Goal: Use online tool/utility: Utilize a website feature to perform a specific function

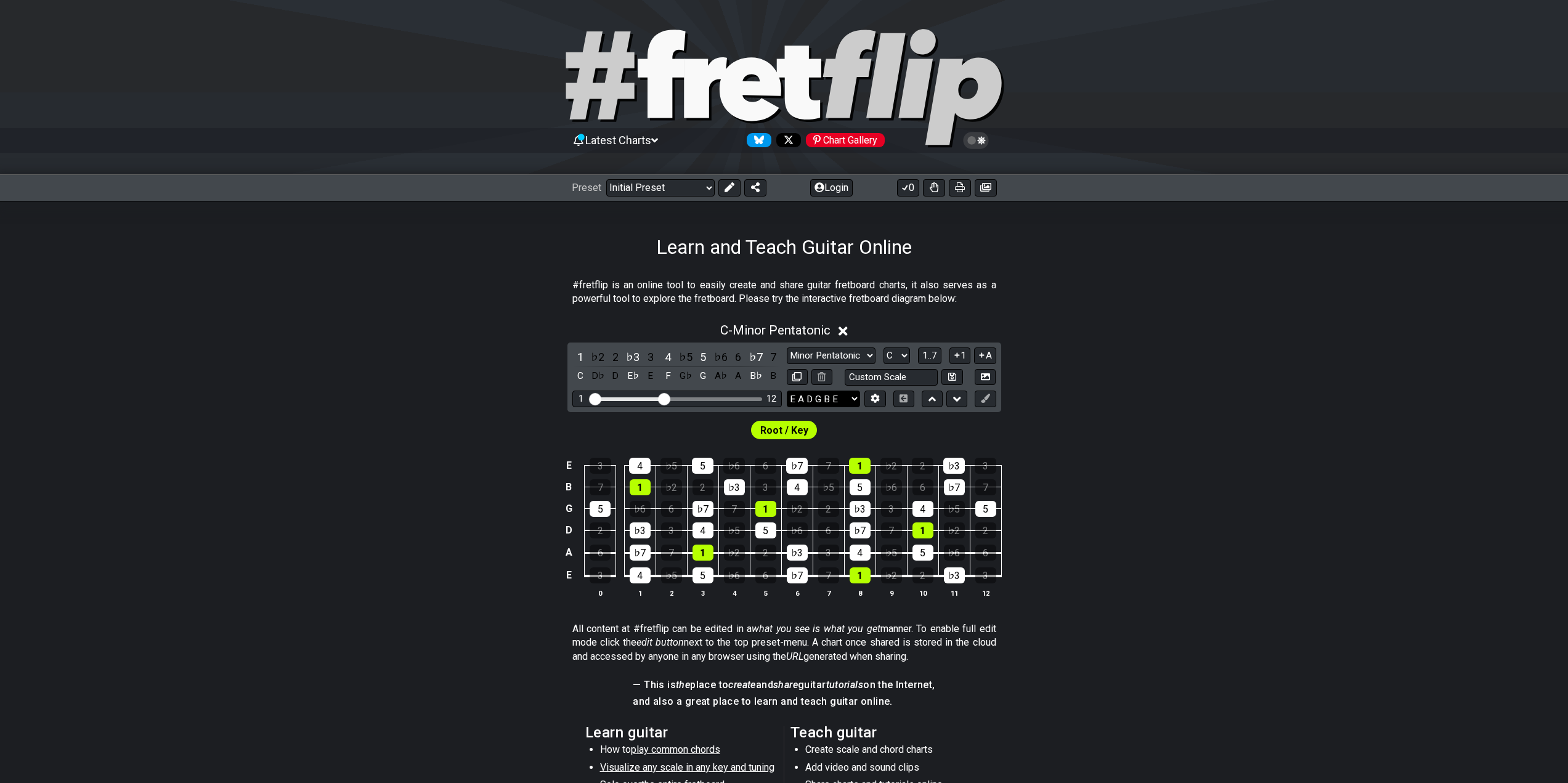
click at [839, 401] on select "E A D G B E E A D G B E E A D G B E B E A D F♯ B A D G C E A D A D G B E E♭ A♭ …" at bounding box center [824, 399] width 73 height 16
select select "E A D G"
click at [787, 390] on select "E A D G B E E A D G B E E A D G B E B E A D F♯ B A D G C E A D A D G B E E♭ A♭ …" at bounding box center [824, 399] width 73 height 16
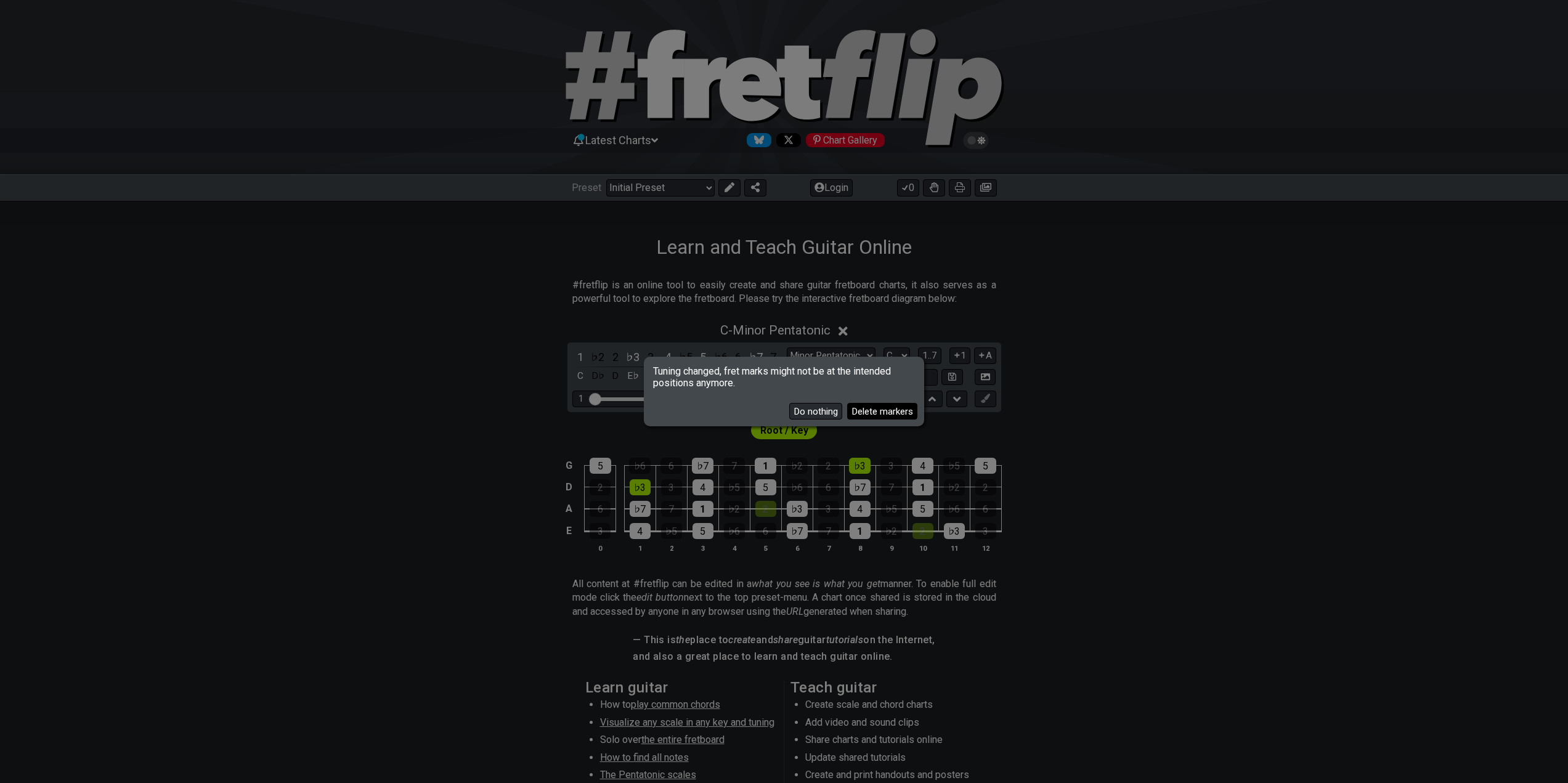
click at [869, 412] on button "Delete markers" at bounding box center [882, 411] width 70 height 16
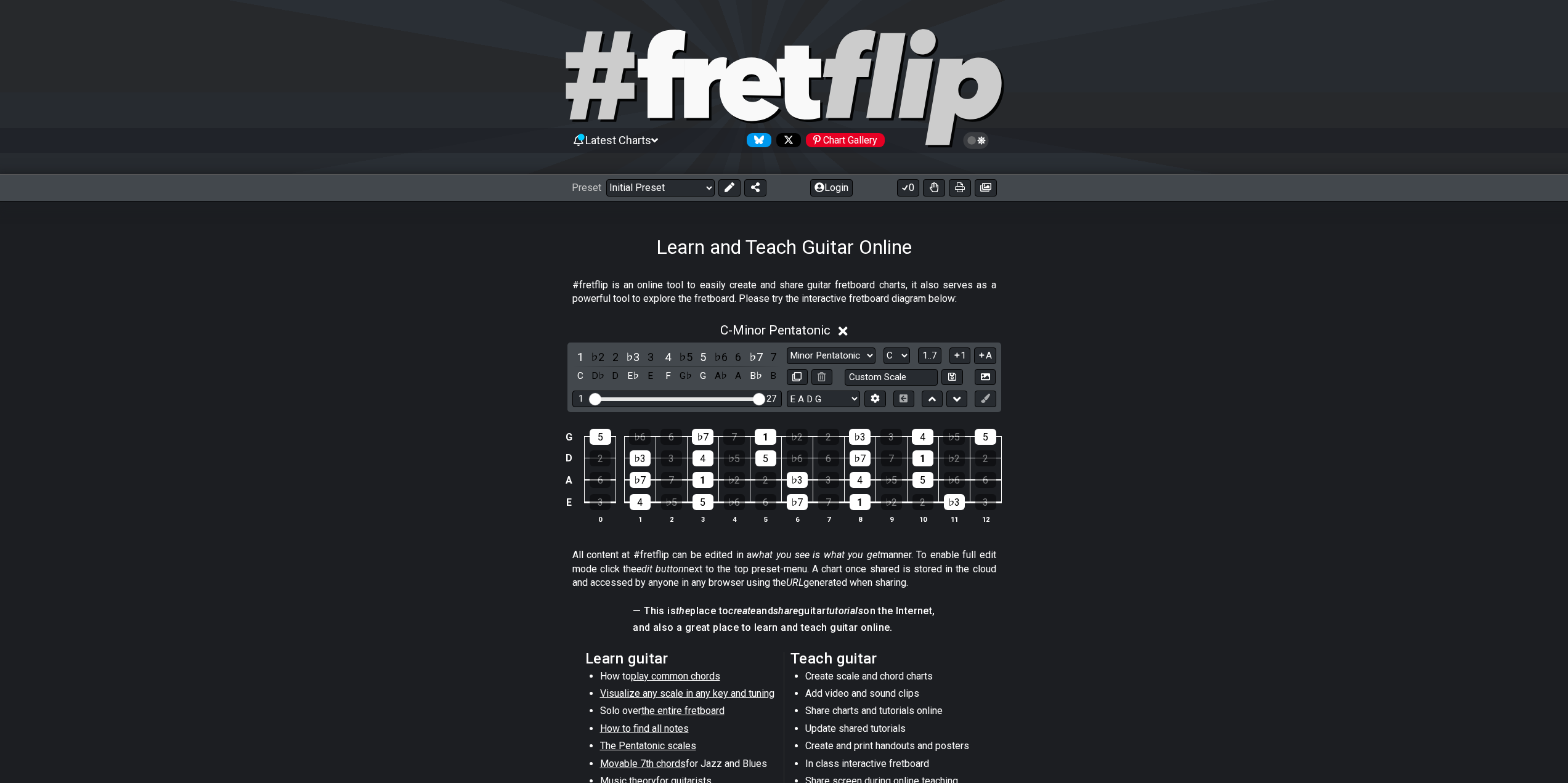
drag, startPoint x: 672, startPoint y: 396, endPoint x: 762, endPoint y: 397, distance: 90.0
click at [762, 398] on input "Visible fret range" at bounding box center [677, 398] width 175 height 0
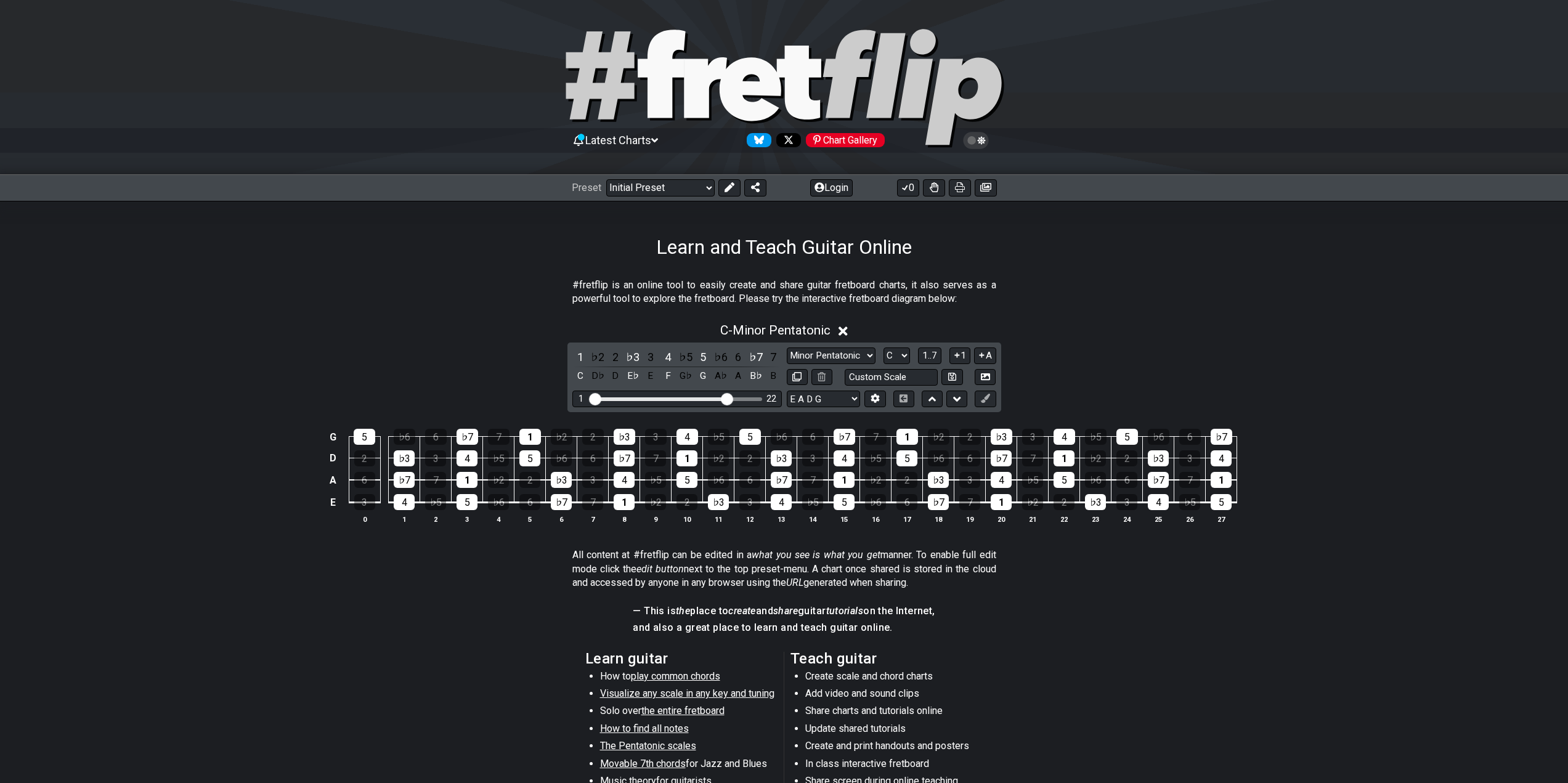
drag, startPoint x: 760, startPoint y: 402, endPoint x: 729, endPoint y: 405, distance: 31.1
click at [729, 398] on input "Visible fret range" at bounding box center [677, 398] width 175 height 0
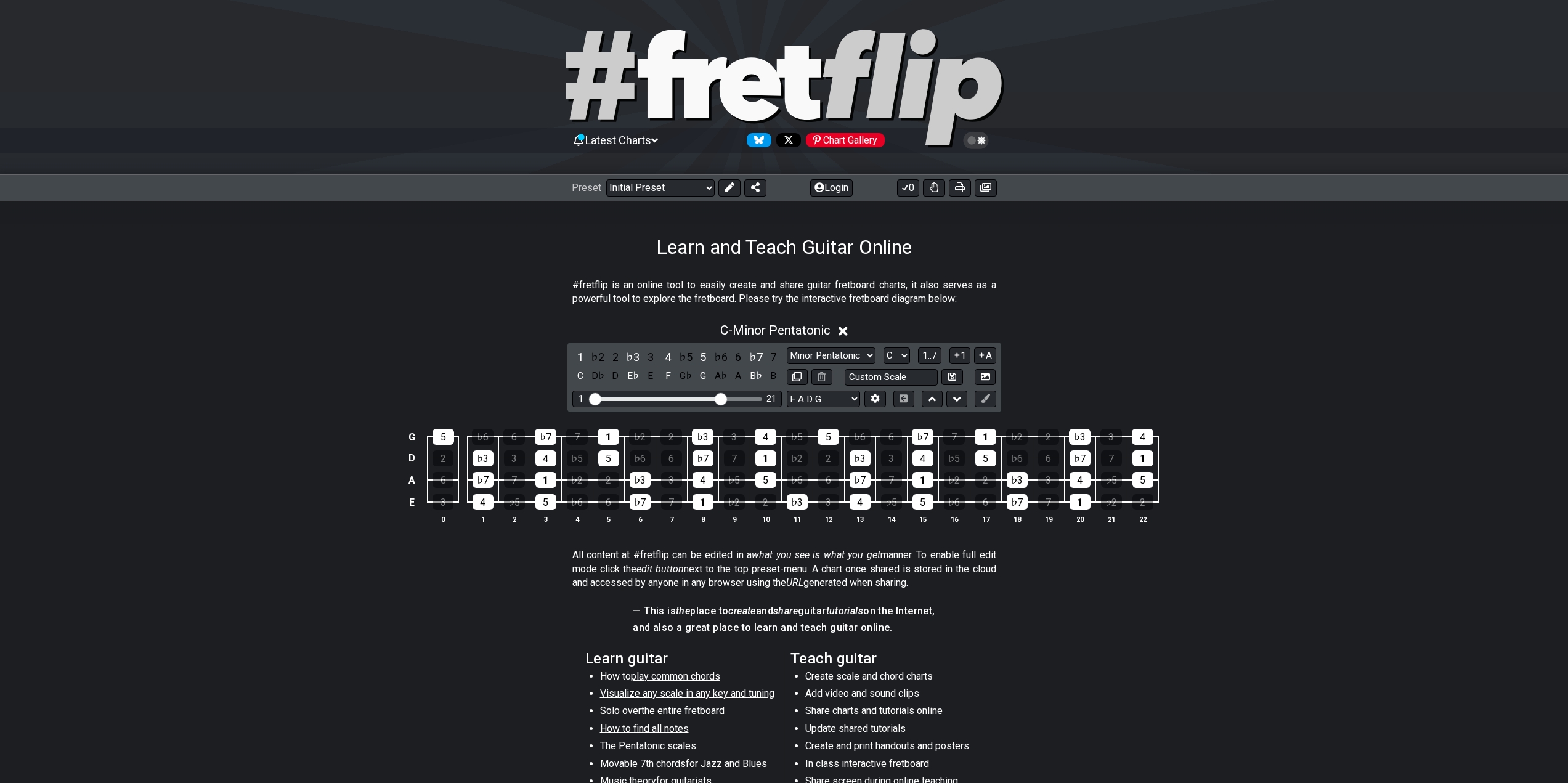
click at [724, 398] on input "Visible fret range" at bounding box center [677, 398] width 175 height 0
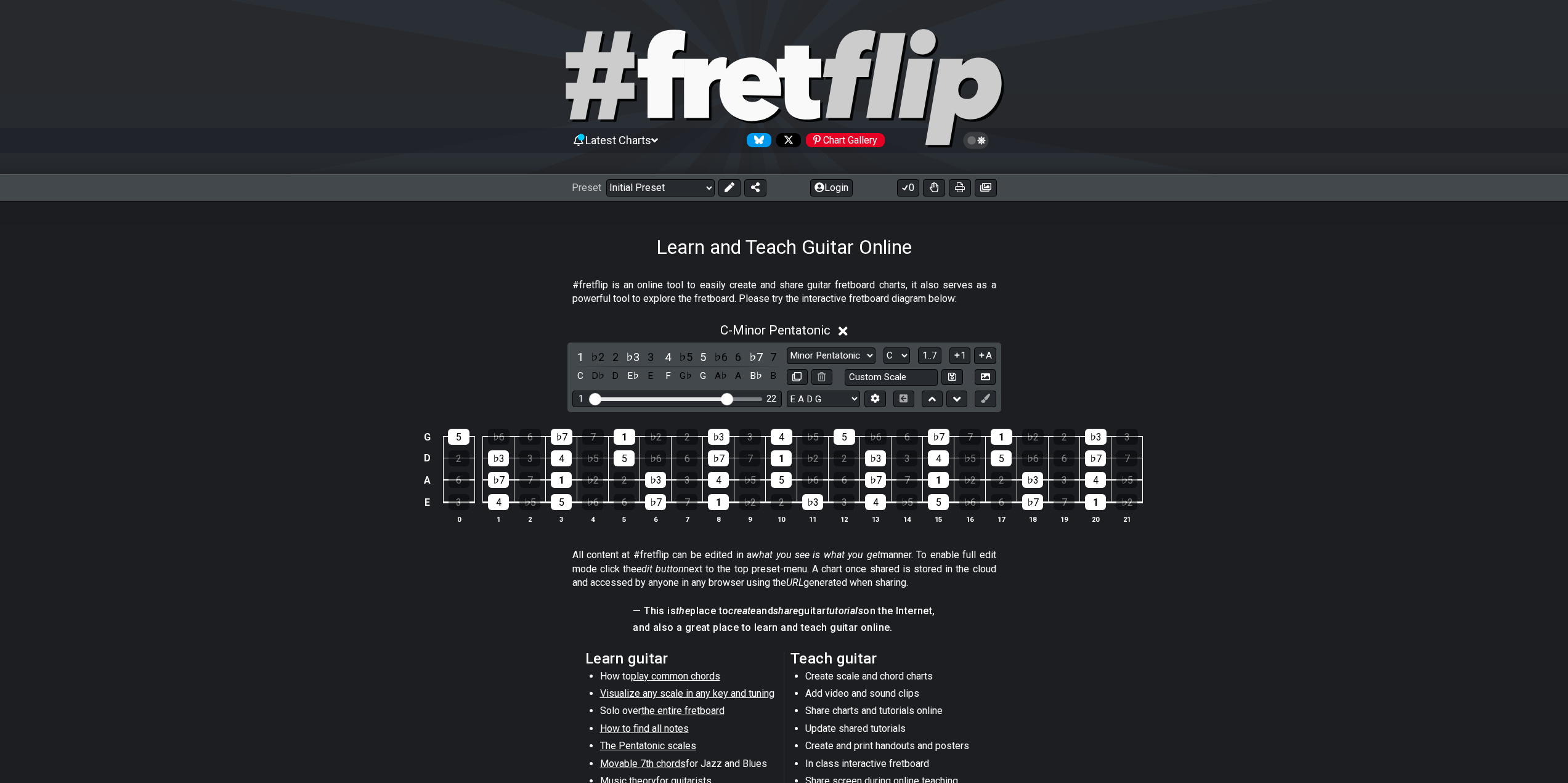
click at [730, 398] on input "Visible fret range" at bounding box center [677, 398] width 175 height 0
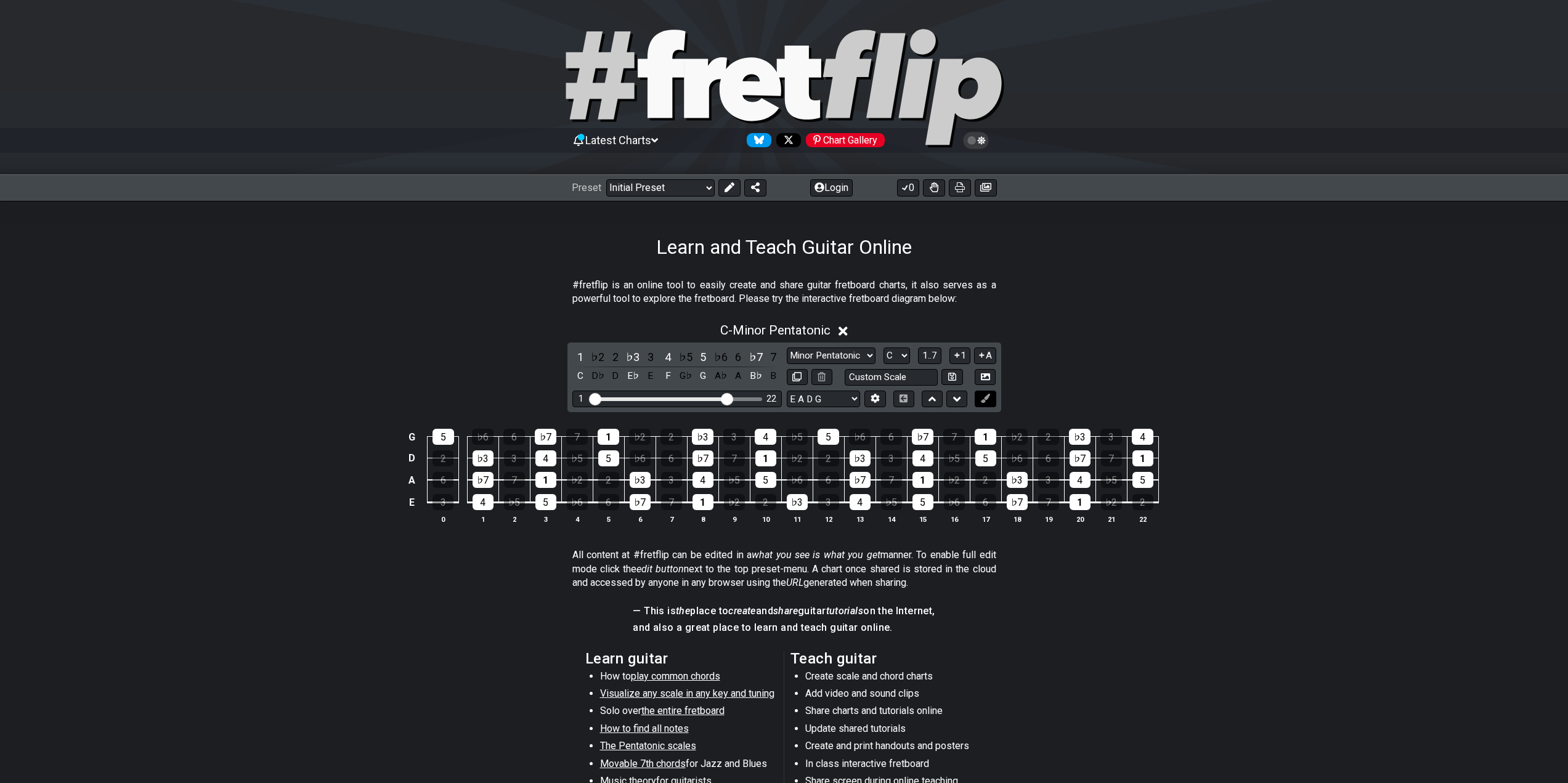
click at [986, 399] on icon at bounding box center [986, 399] width 10 height 10
click at [542, 479] on div "1" at bounding box center [546, 480] width 21 height 16
click at [546, 479] on div "1" at bounding box center [546, 480] width 21 height 16
click at [991, 355] on button "A" at bounding box center [985, 356] width 22 height 16
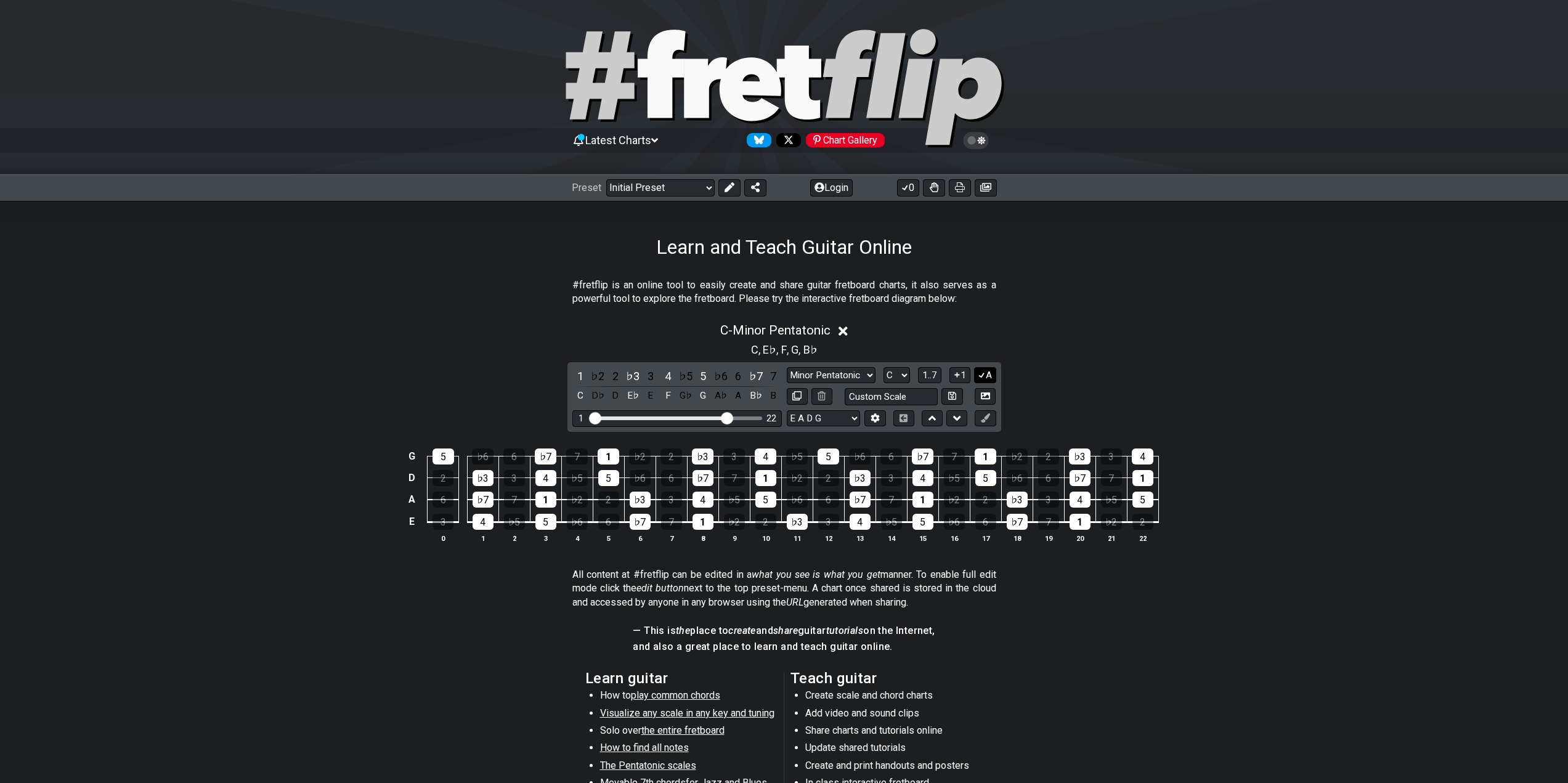
click at [986, 378] on button "A" at bounding box center [985, 376] width 22 height 16
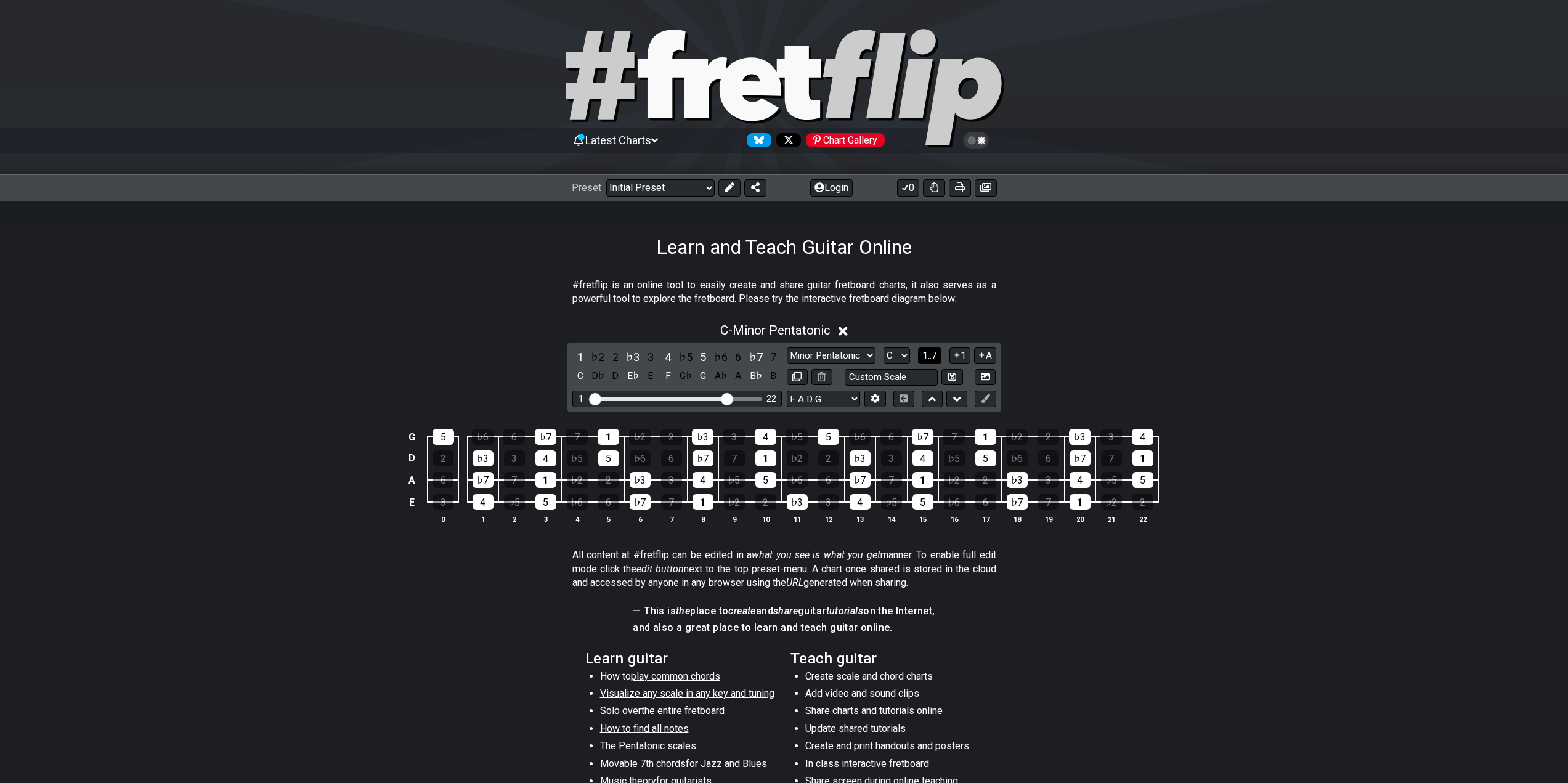
click at [939, 353] on button "1..7" at bounding box center [930, 356] width 23 height 16
click at [939, 353] on button "..." at bounding box center [929, 356] width 21 height 16
click at [898, 348] on select "A♭ A A♯ B♭ B C C♯ D♭ D D♯ E♭ E F F♯ G♭ G G♯" at bounding box center [897, 356] width 27 height 16
click at [884, 348] on select "A♭ A A♯ B♭ B C C♯ D♭ D D♯ E♭ E F F♯ G♭ G G♯" at bounding box center [897, 356] width 27 height 16
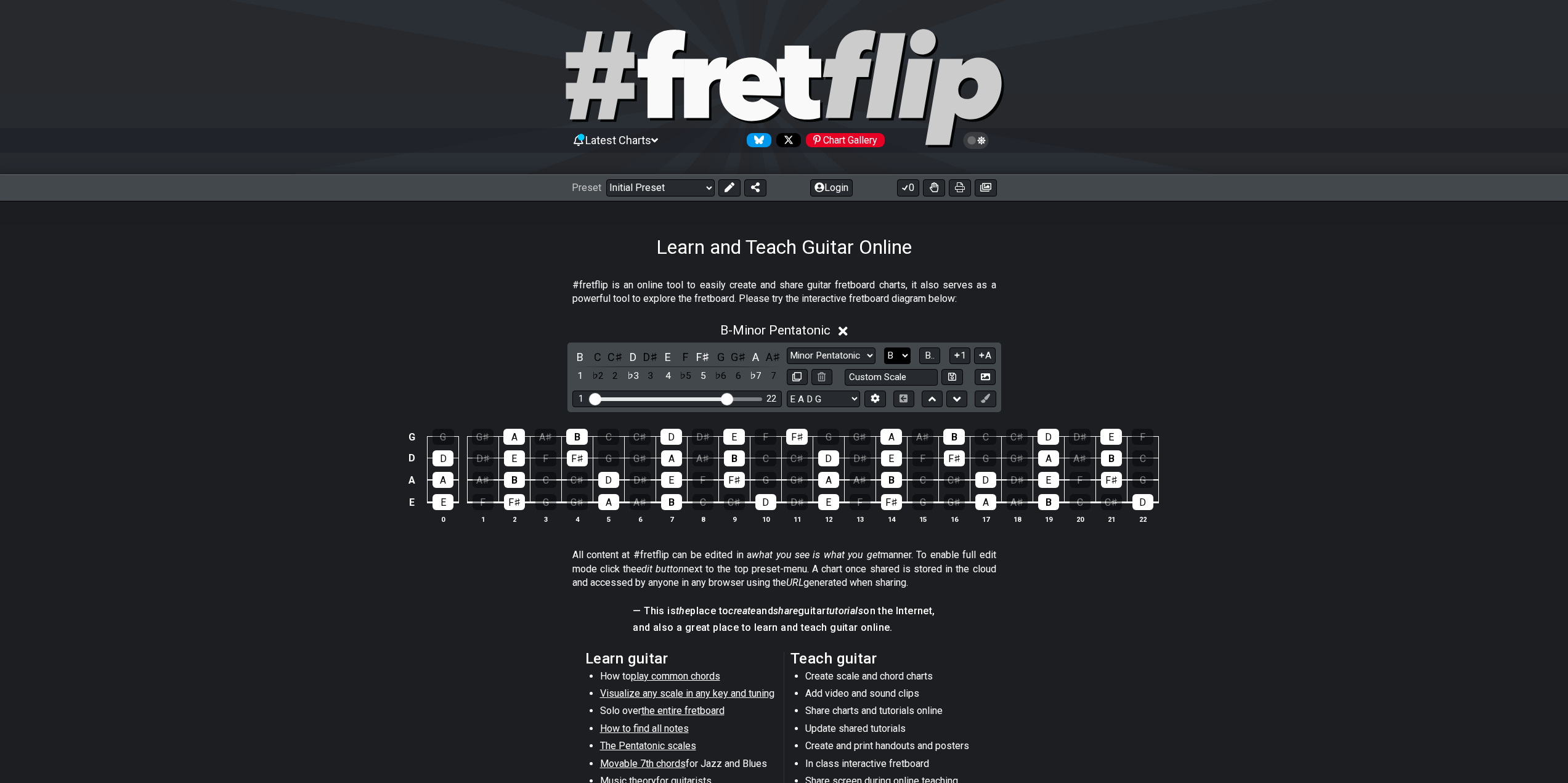
click at [895, 356] on select "A♭ A A♯ B♭ B C C♯ D♭ D D♯ E♭ E F F♯ G♭ G G♯" at bounding box center [897, 356] width 27 height 16
click at [884, 348] on select "A♭ A A♯ B♭ B C C♯ D♭ D D♯ E♭ E F F♯ G♭ G G♯" at bounding box center [897, 356] width 27 height 16
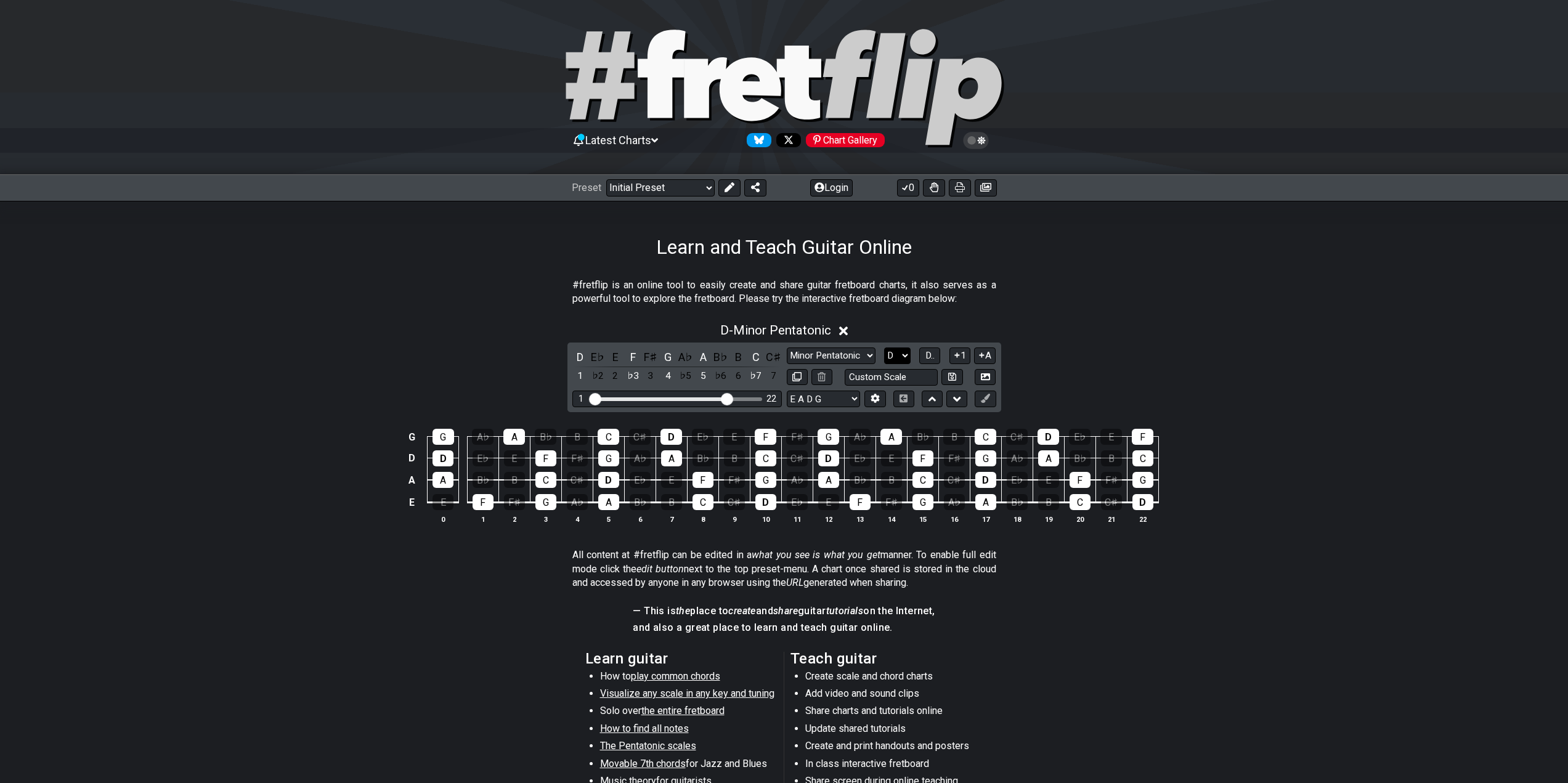
click at [905, 359] on select "A♭ A A♯ B♭ B C C♯ D♭ D D♯ E♭ E F F♯ G♭ G G♯" at bounding box center [897, 356] width 27 height 16
select select "D#"
click at [884, 348] on select "A♭ A A♯ B♭ B C C♯ D♭ D D♯ E♭ E F F♯ G♭ G G♯" at bounding box center [897, 356] width 27 height 16
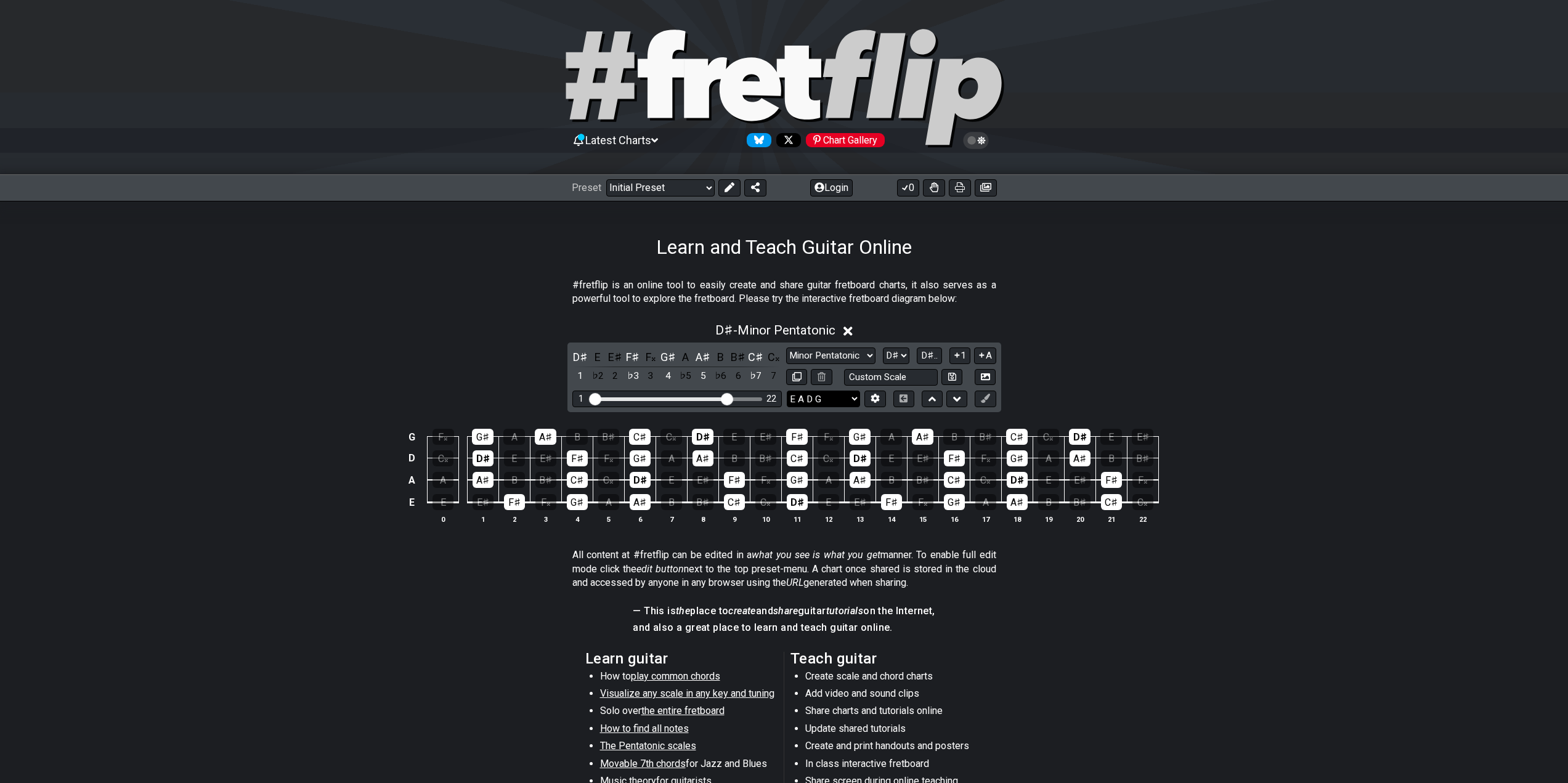
click at [851, 402] on select "E A D G B E E A D G B E E A D G B E B E A D F♯ B A D G C E A D A D G B E E♭ A♭ …" at bounding box center [824, 399] width 73 height 16
click at [787, 390] on select "E A D G B E E A D G B E E A D G B E B E A D F♯ B A D G C E A D A D G B E E♭ A♭ …" at bounding box center [824, 399] width 73 height 16
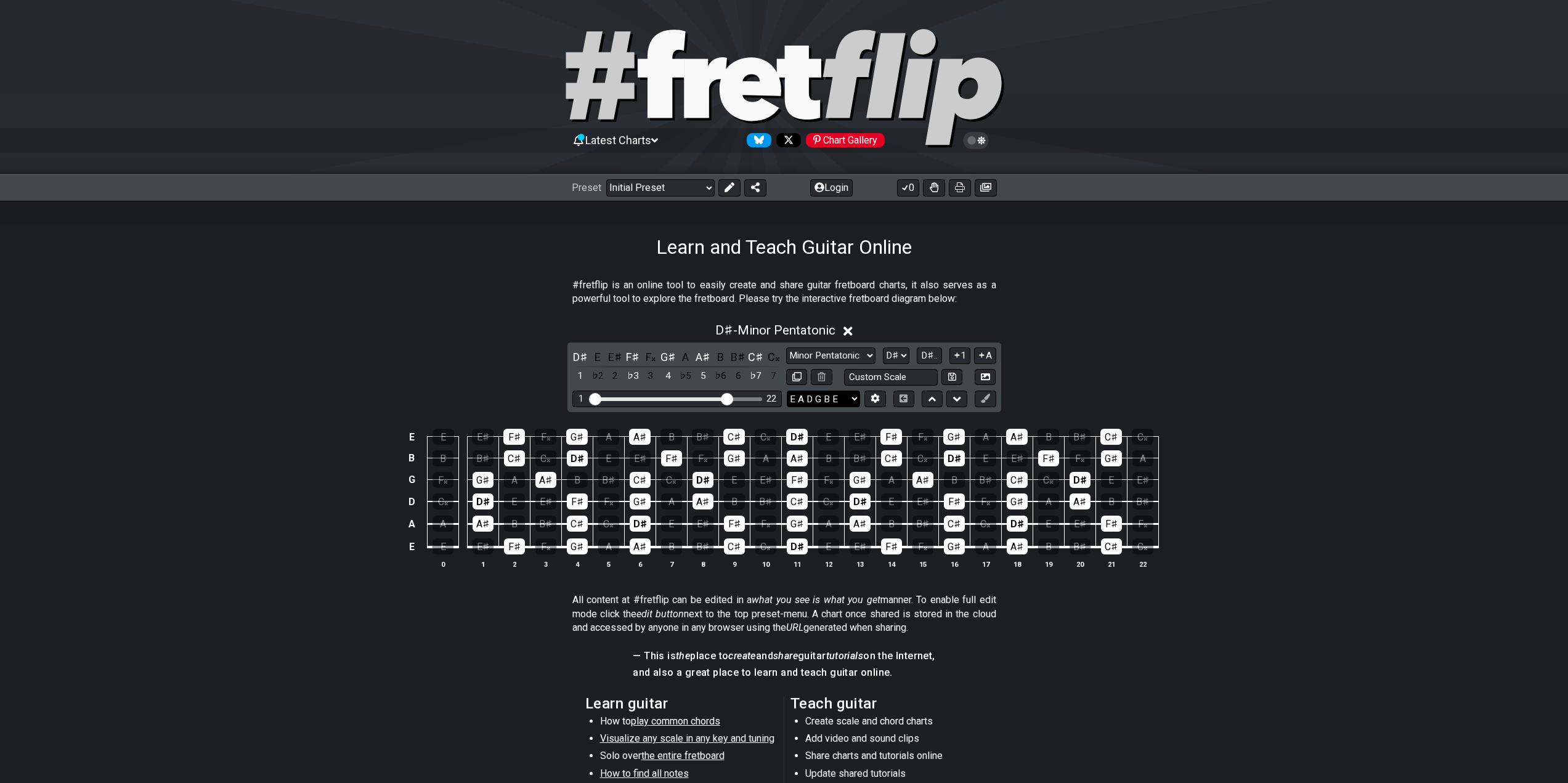
click at [852, 404] on select "E A D G B E E A D G B E E A D G B E B E A D F♯ B A D G C E A D A D G B E E♭ A♭ …" at bounding box center [824, 399] width 73 height 16
click at [835, 401] on select "E A D G B E E A D G B E E A D G B E B E A D F♯ B A D G C E A D A D G B E E♭ A♭ …" at bounding box center [824, 399] width 73 height 16
click at [829, 402] on select "E A D G B E E A D G B E E A D G B E B E A D F♯ B A D G C E A D A D G B E E♭ A♭ …" at bounding box center [824, 399] width 73 height 16
select select "E A D G"
click at [787, 390] on select "E A D G B E E A D G B E E A D G B E B E A D F♯ B A D G C E A D A D G B E E♭ A♭ …" at bounding box center [824, 399] width 73 height 16
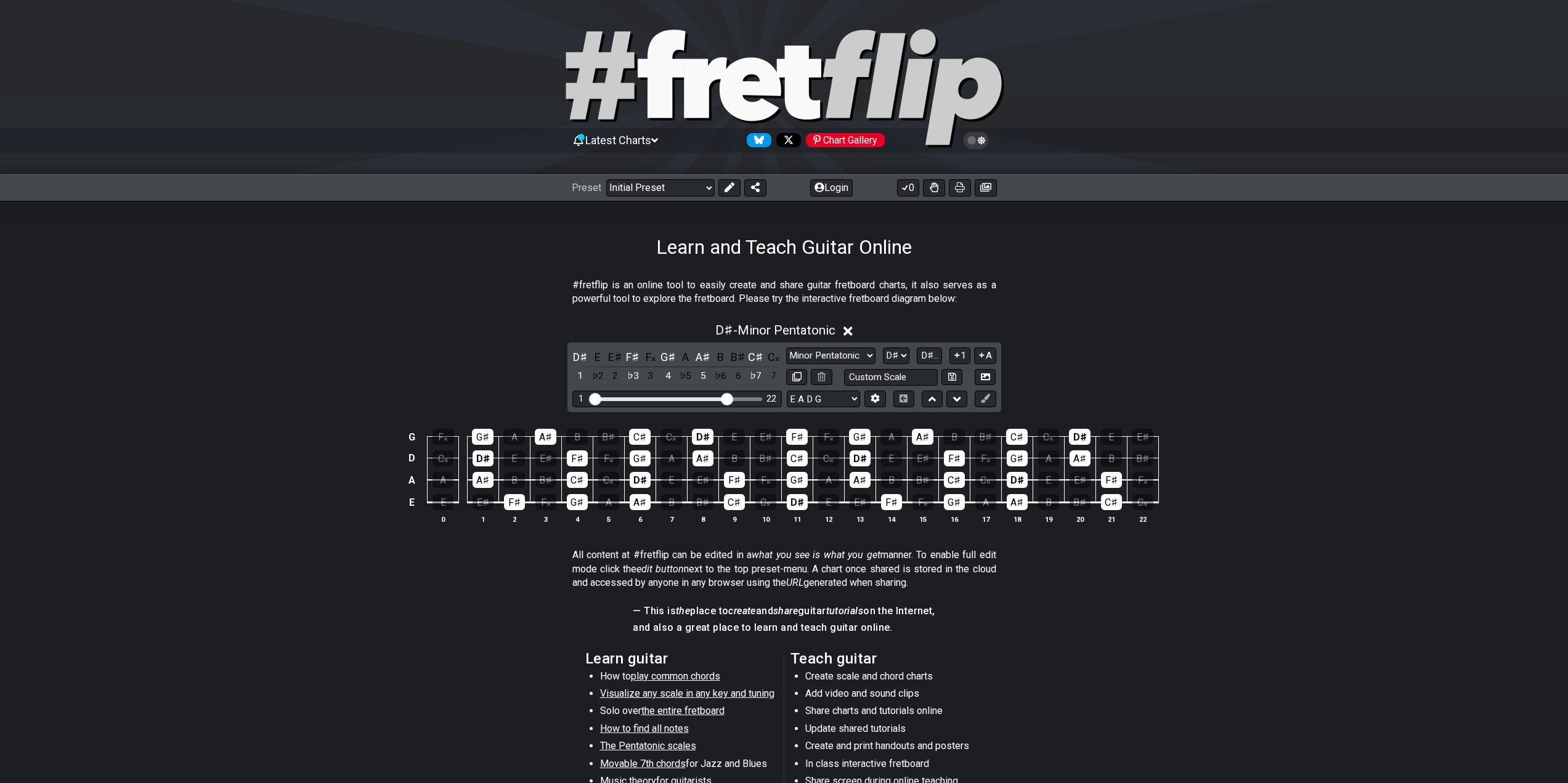
drag, startPoint x: 732, startPoint y: 395, endPoint x: 739, endPoint y: 397, distance: 7.3
click at [739, 397] on div "1 22" at bounding box center [677, 399] width 210 height 16
click at [739, 398] on input "Visible fret range" at bounding box center [677, 398] width 175 height 0
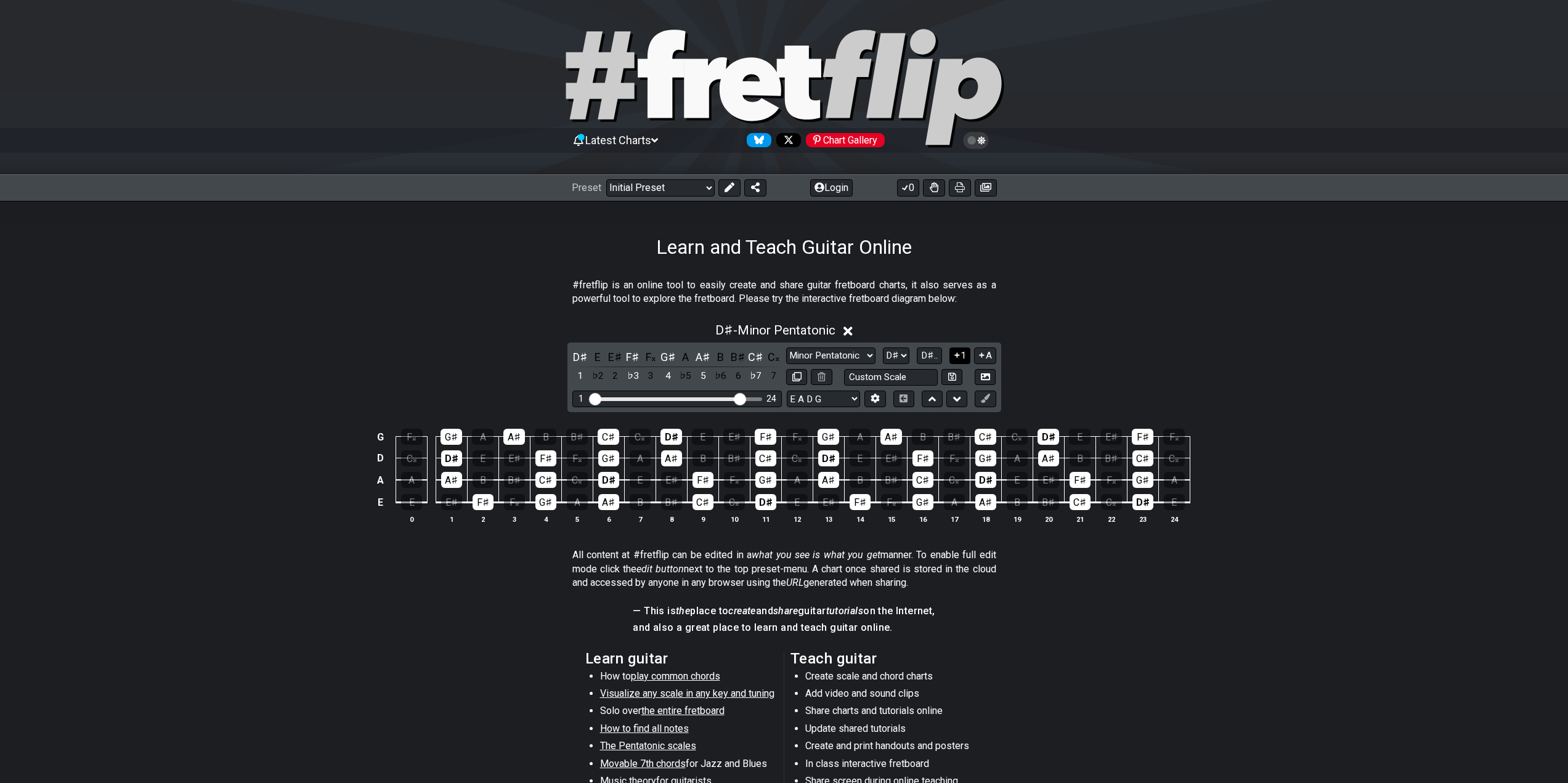
click at [966, 354] on button "1" at bounding box center [960, 356] width 21 height 16
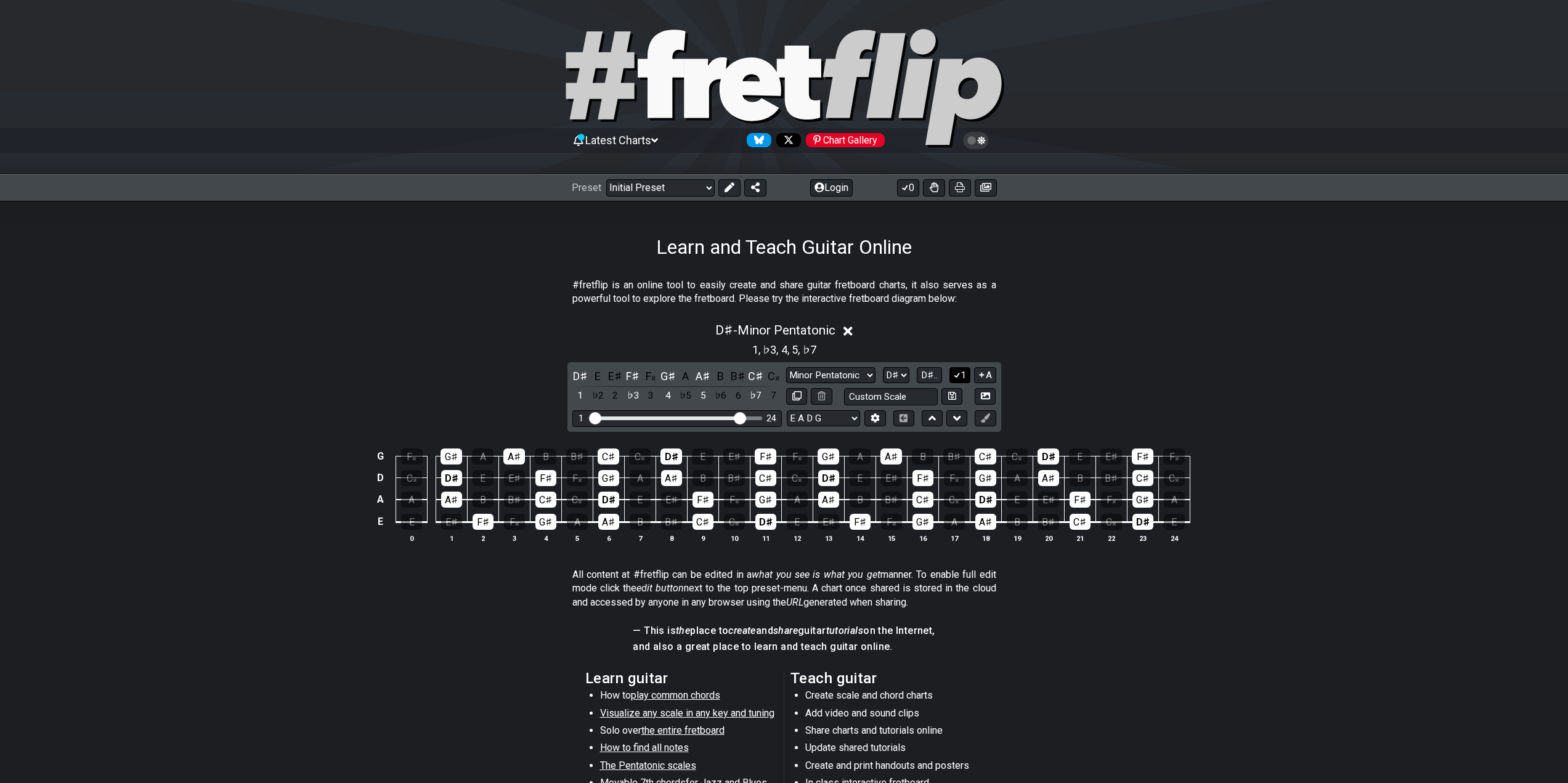
click at [961, 376] on button "1" at bounding box center [960, 376] width 21 height 16
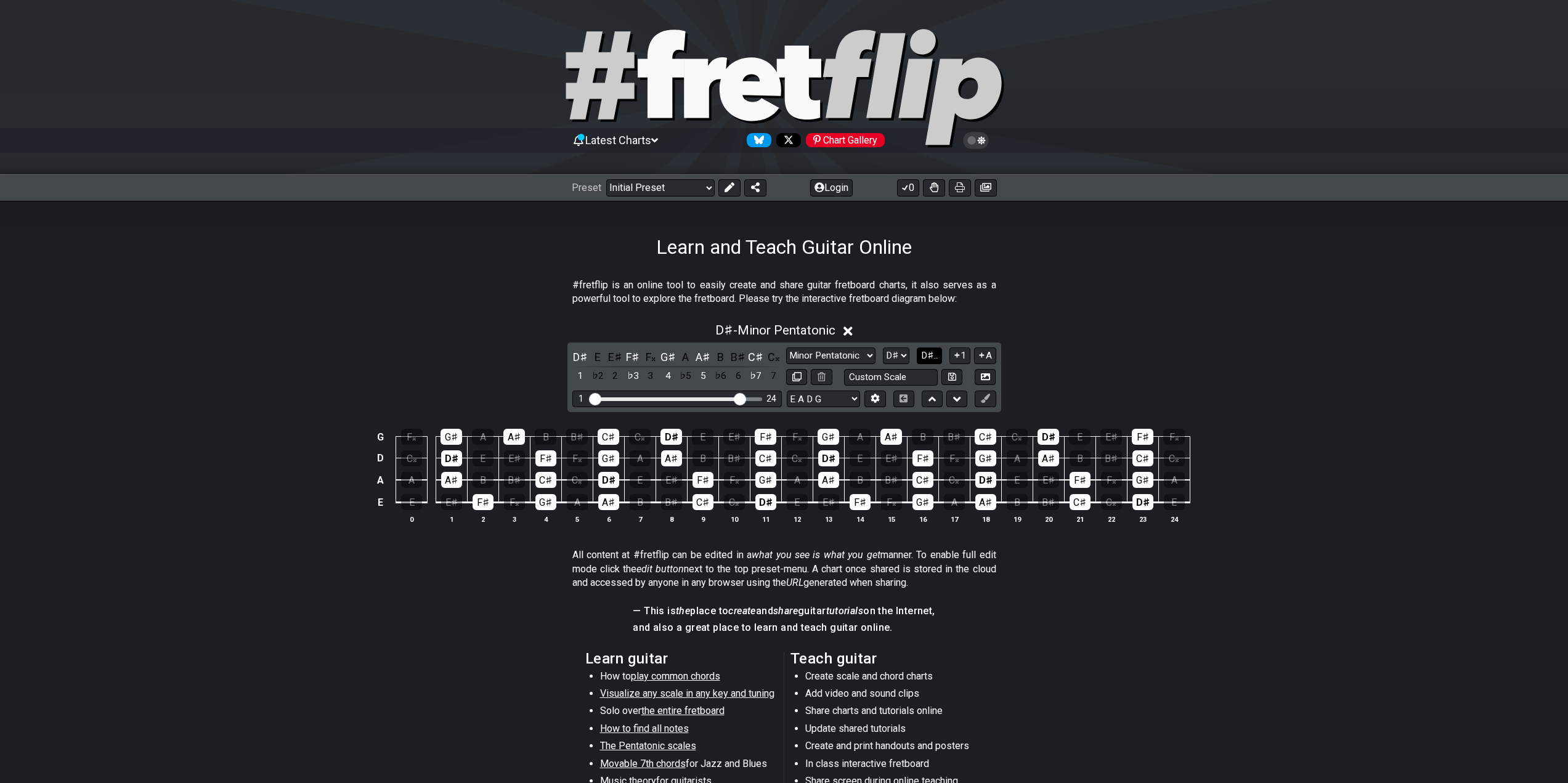
click at [927, 357] on span "D♯.." at bounding box center [929, 355] width 16 height 11
click at [925, 353] on span "1..7" at bounding box center [930, 355] width 15 height 11
click at [933, 360] on span "..." at bounding box center [930, 355] width 5 height 11
click at [932, 360] on span "D♯.." at bounding box center [929, 355] width 16 height 11
click at [931, 360] on span "1..7" at bounding box center [930, 355] width 15 height 11
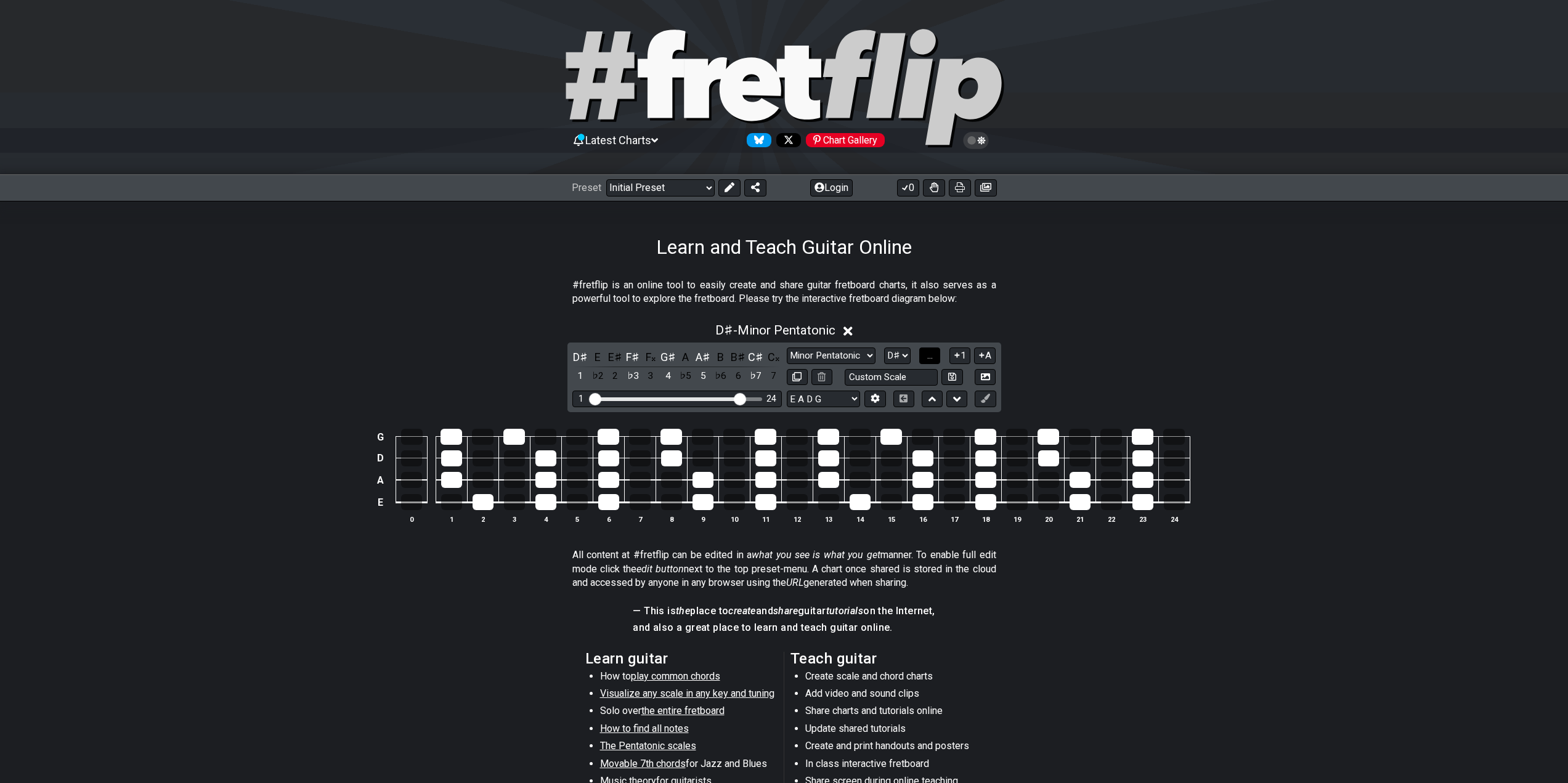
click at [931, 356] on span "..." at bounding box center [930, 355] width 5 height 11
click at [931, 356] on span "D♯.." at bounding box center [929, 355] width 16 height 11
click at [895, 356] on select "A♭ A A♯ B♭ B C C♯ D♭ D D♯ E♭ E F F♯ G♭ G G♯" at bounding box center [897, 356] width 27 height 16
click at [939, 356] on button "1..7" at bounding box center [930, 356] width 23 height 16
click at [833, 359] on select "Minor Pentatonic Click to edit Minor Pentatonic Major Pentatonic Minor Blues Ma…" at bounding box center [831, 356] width 88 height 16
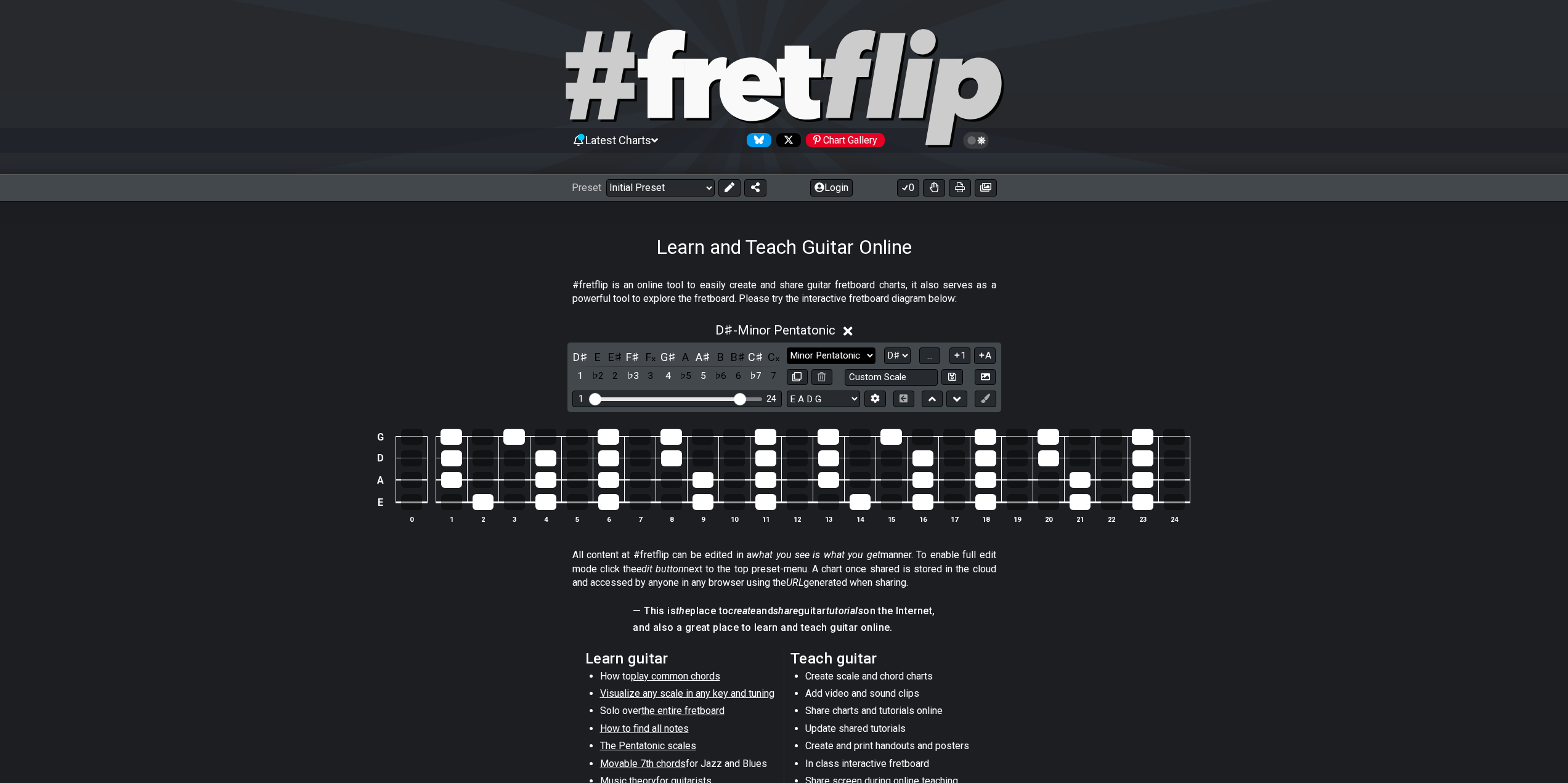
click at [831, 350] on select "Minor Pentatonic Click to edit Minor Pentatonic Major Pentatonic Minor Blues Ma…" at bounding box center [831, 356] width 88 height 16
click at [865, 350] on select "Minor Pentatonic Click to edit Minor Pentatonic Major Pentatonic Minor Blues Ma…" at bounding box center [831, 356] width 88 height 16
click at [895, 320] on div "D♯ - Minor Pentatonic" at bounding box center [784, 327] width 1568 height 23
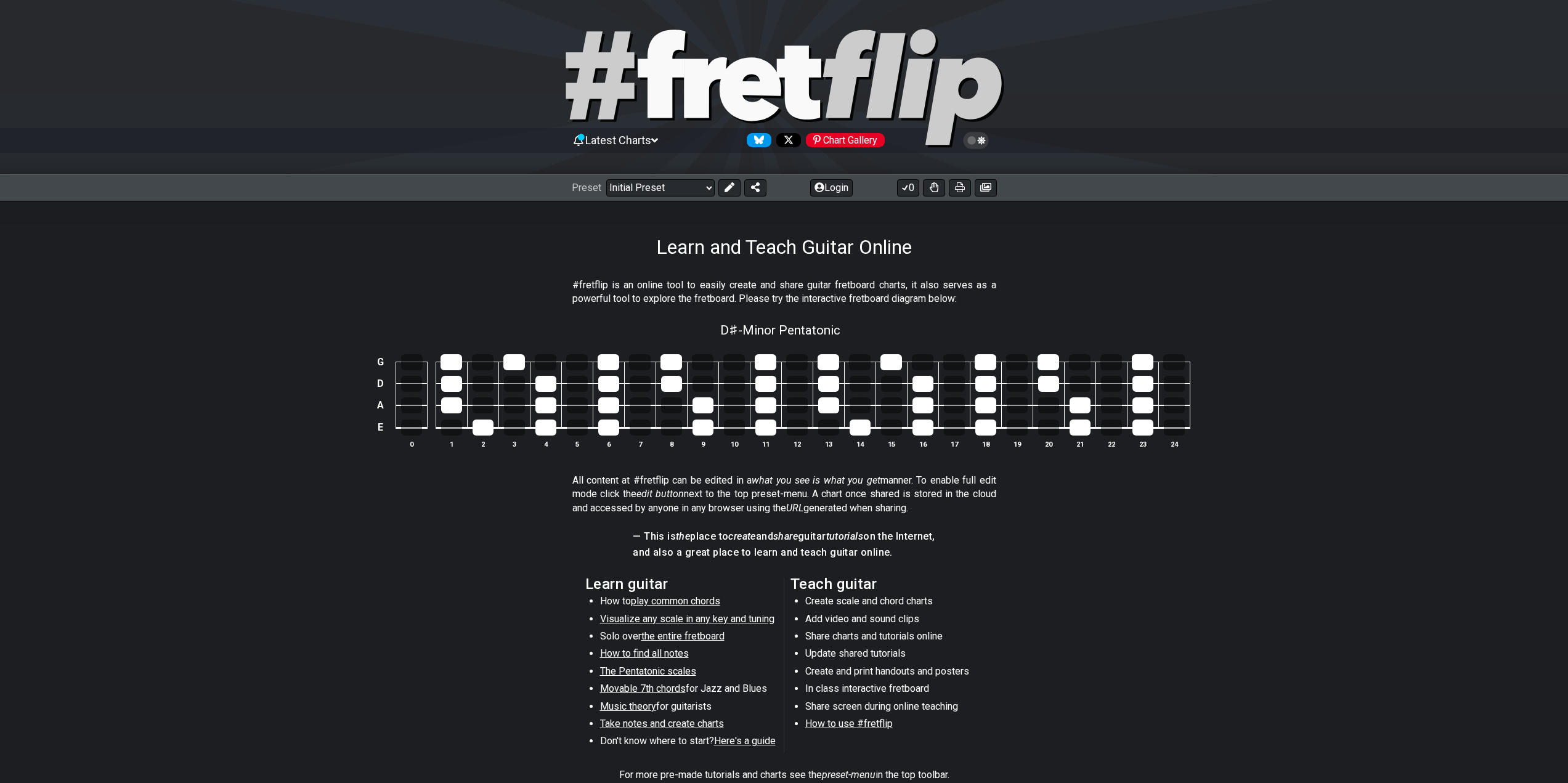
click at [816, 322] on div "D♯ - Minor Pentatonic" at bounding box center [780, 327] width 120 height 22
select select "D#"
select select "E A D G"
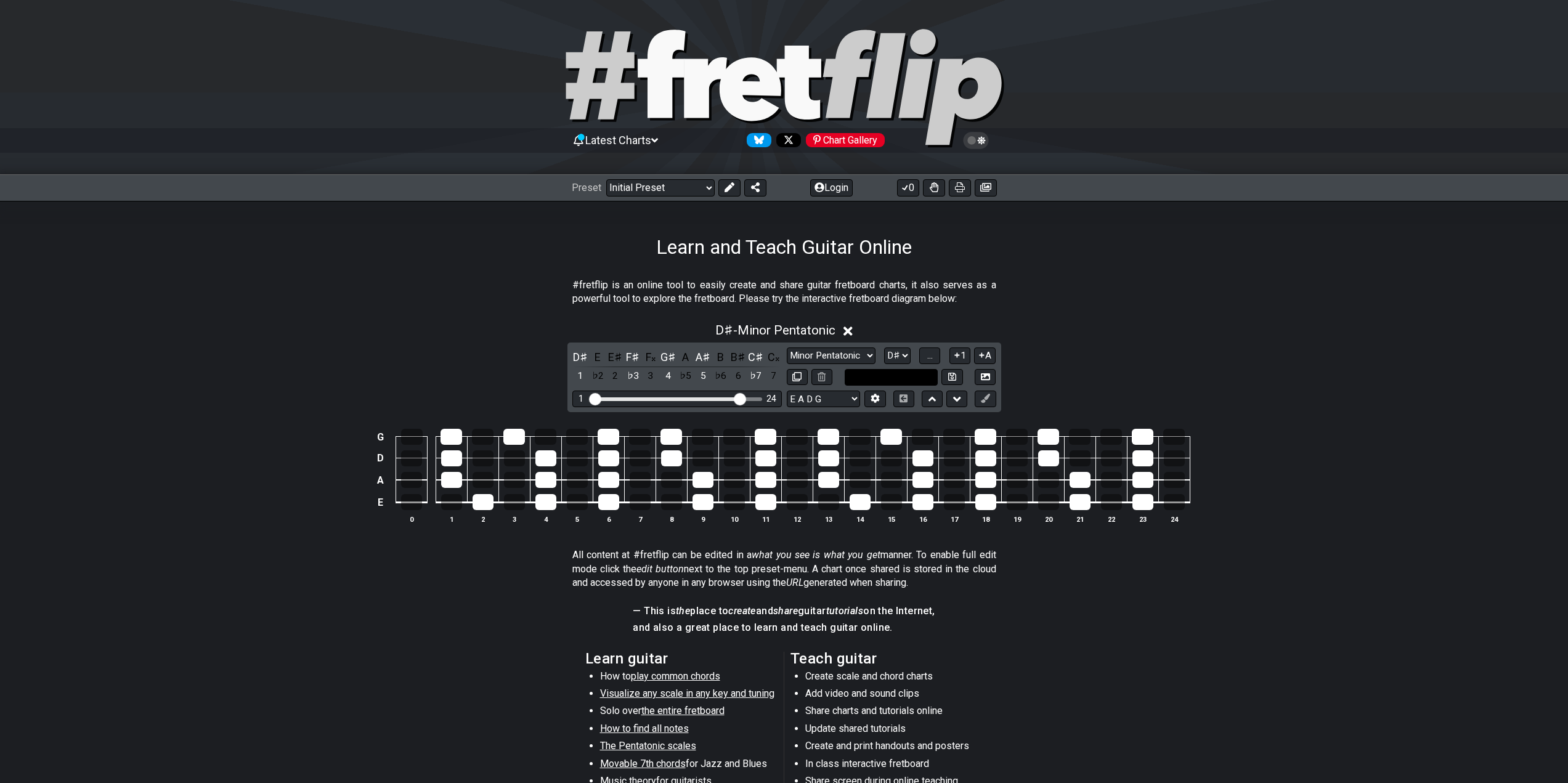
click at [884, 371] on input "text" at bounding box center [892, 378] width 94 height 16
type input "Custom Scale"
click at [835, 396] on select "E A D G B E E A D G B E E A D G B E B E A D F♯ B A D G C E A D A D G B E E♭ A♭ …" at bounding box center [824, 399] width 73 height 16
select select "E A D G B E"
click at [787, 390] on select "E A D G B E E A D G B E E A D G B E B E A D F♯ B A D G C E A D A D G B E E♭ A♭ …" at bounding box center [824, 399] width 73 height 16
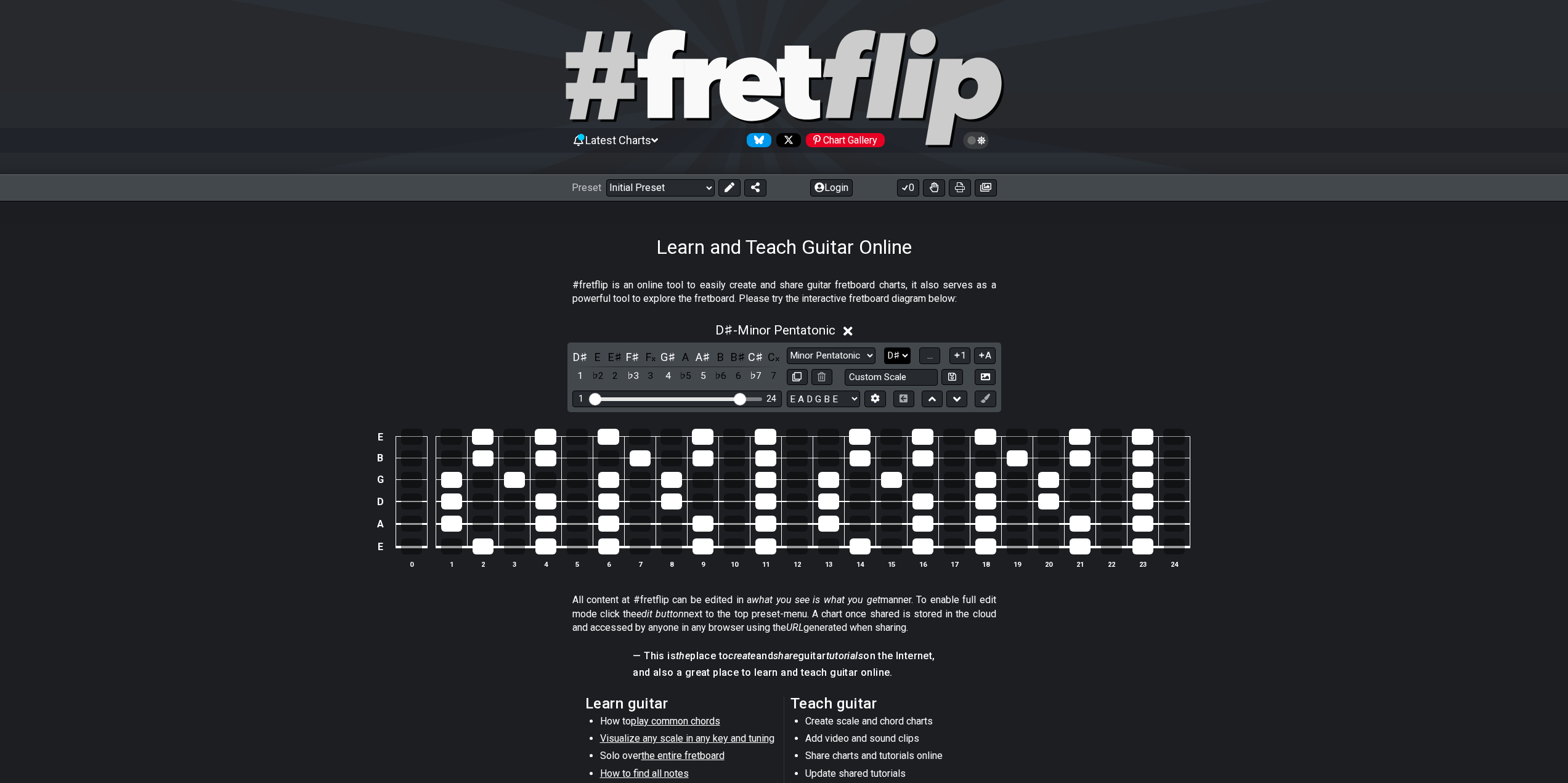
click at [908, 359] on select "A♭ A A♯ B♭ B C C♯ D♭ D D♯ E♭ E F F♯ G♭ G G♯" at bounding box center [897, 356] width 27 height 16
click at [907, 359] on select "A♭ A A♯ B♭ B C C♯ D♭ D D♯ E♭ E F F♯ G♭ G G♯" at bounding box center [897, 356] width 27 height 16
click at [931, 354] on span "..." at bounding box center [930, 355] width 5 height 11
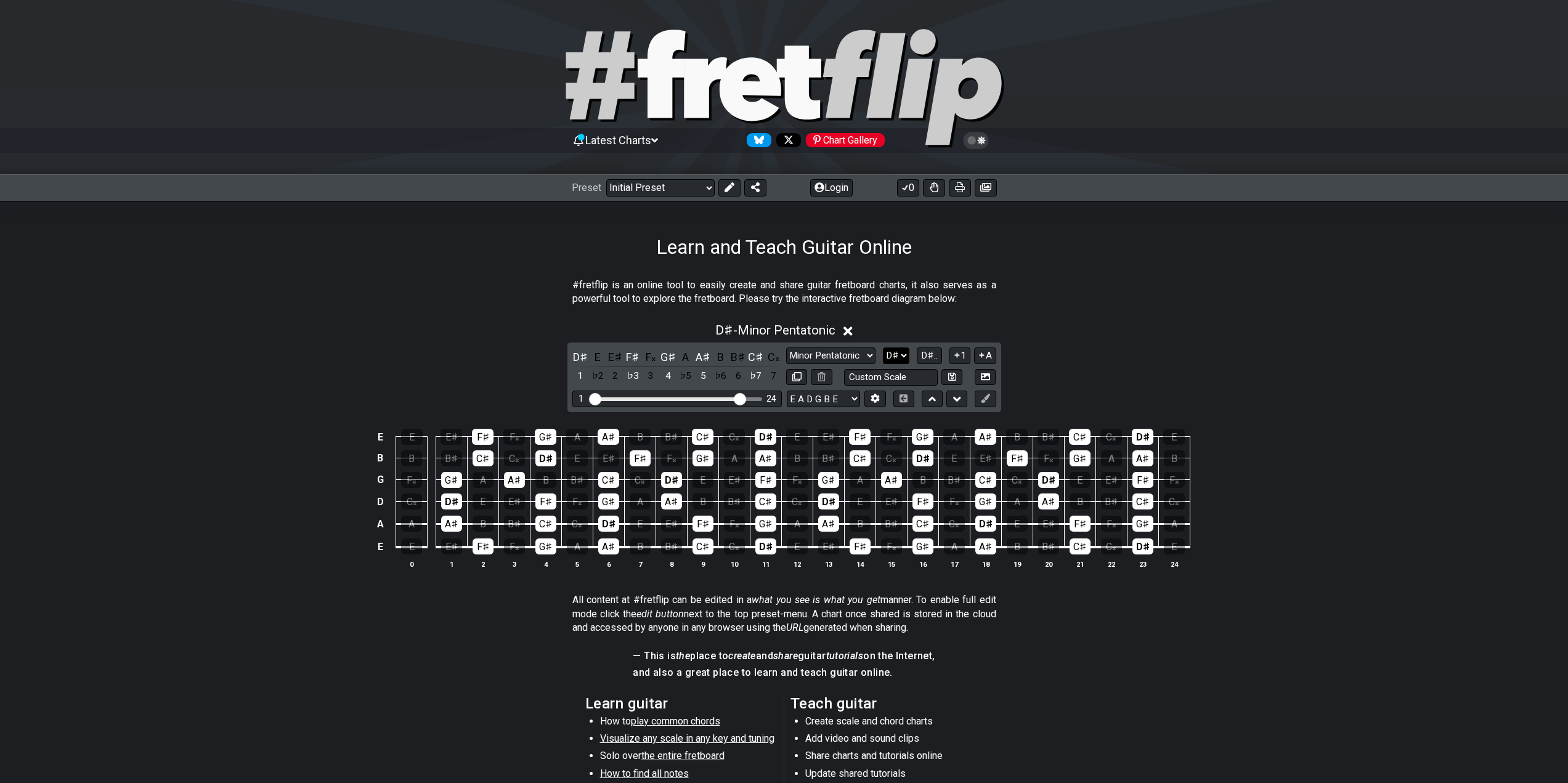
click at [897, 359] on select "A♭ A A♯ B♭ B C C♯ D♭ D D♯ E♭ E F F♯ G♭ G G♯" at bounding box center [896, 356] width 27 height 16
drag, startPoint x: 728, startPoint y: 610, endPoint x: 742, endPoint y: 589, distance: 25.2
click at [727, 608] on p "All content at #fretflip can be edited in a what you see is what you get manner…" at bounding box center [784, 614] width 424 height 41
click at [905, 356] on select "A♭ A A♯ B♭ B C C♯ D♭ D D♯ E♭ E F F♯ G♭ G G♯" at bounding box center [896, 356] width 27 height 16
click at [883, 348] on select "A♭ A A♯ B♭ B C C♯ D♭ D D♯ E♭ E F F♯ G♭ G G♯" at bounding box center [896, 356] width 27 height 16
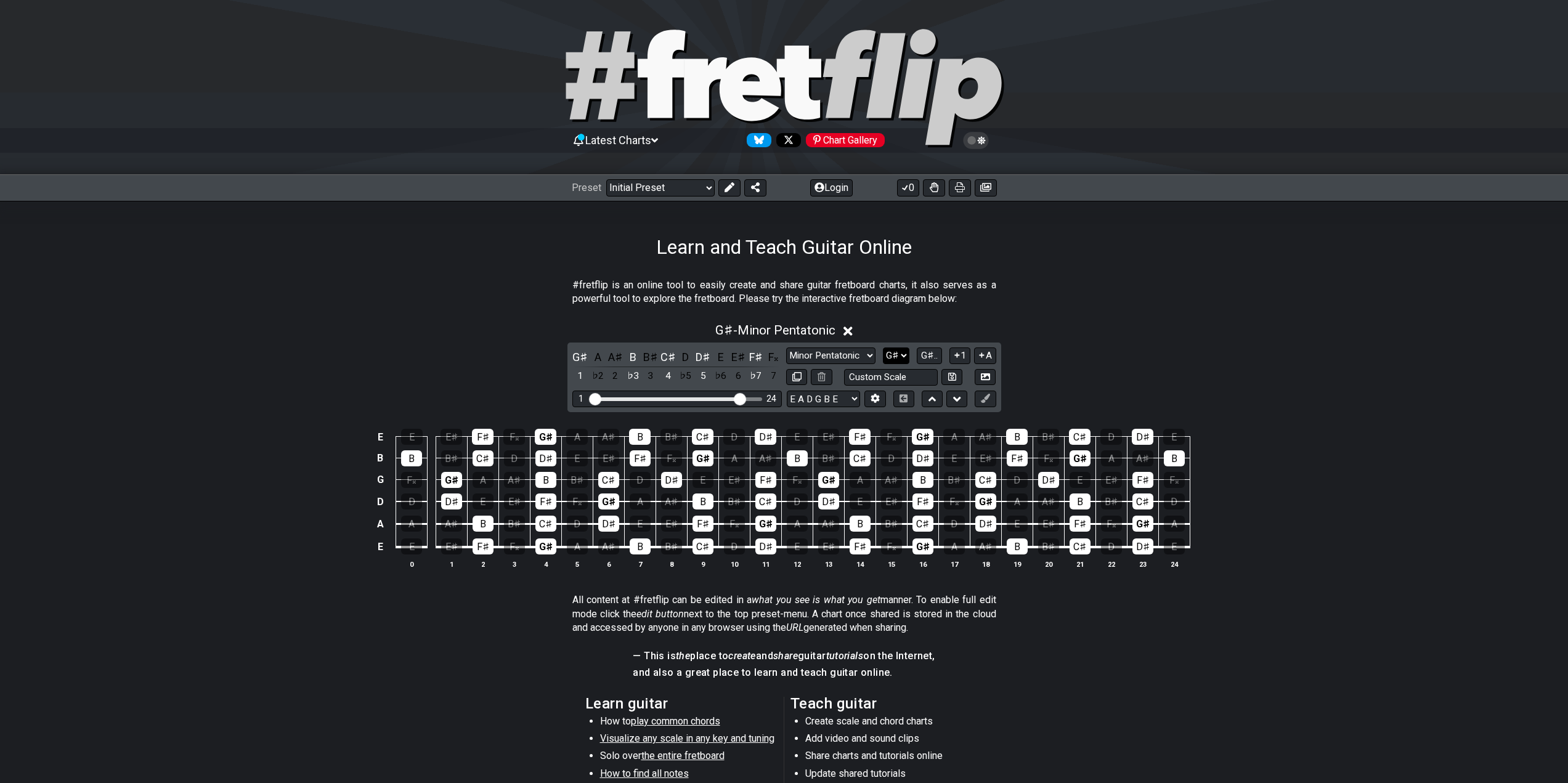
click at [905, 361] on select "A♭ A A♯ B♭ B C C♯ D♭ D D♯ E♭ E F F♯ G♭ G G♯" at bounding box center [896, 356] width 27 height 16
select select "G"
click at [884, 348] on select "A♭ A A♯ B♭ B C C♯ D♭ D D♯ E♭ E F F♯ G♭ G G♯" at bounding box center [896, 356] width 27 height 16
